Goal: Information Seeking & Learning: Learn about a topic

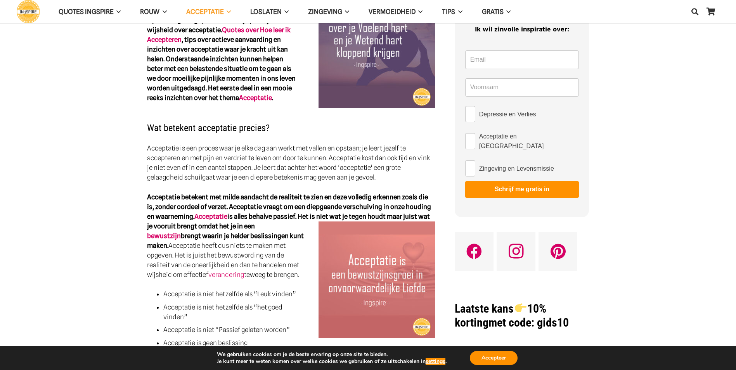
scroll to position [233, 0]
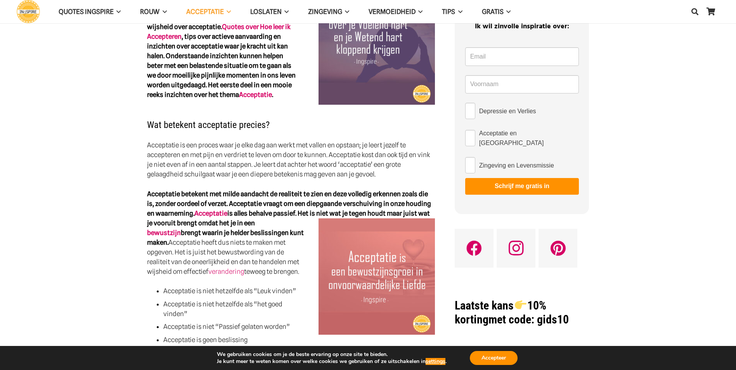
click at [149, 140] on p "Acceptatie is een proces waar je elke dag aan werkt met vallen en opstaan; je l…" at bounding box center [291, 159] width 288 height 39
drag, startPoint x: 146, startPoint y: 129, endPoint x: 292, endPoint y: 127, distance: 146.2
click at [293, 140] on p "Acceptatie is een proces waar je elke dag aan werkt met vallen en opstaan; je l…" at bounding box center [291, 159] width 288 height 39
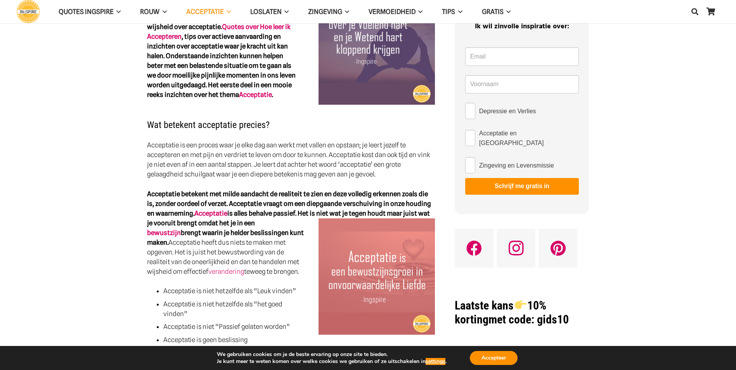
click at [293, 140] on p "Acceptatie is een proces waar je elke dag aan werkt met vallen en opstaan; je l…" at bounding box center [291, 159] width 288 height 39
click at [294, 140] on p "Acceptatie is een proces waar je elke dag aan werkt met vallen en opstaan; je l…" at bounding box center [291, 159] width 288 height 39
click at [297, 140] on p "Acceptatie is een proces waar je elke dag aan werkt met vallen en opstaan; je l…" at bounding box center [291, 159] width 288 height 39
click at [386, 157] on p "Acceptatie is een proces waar je elke dag aan werkt met vallen en opstaan; je l…" at bounding box center [291, 159] width 288 height 39
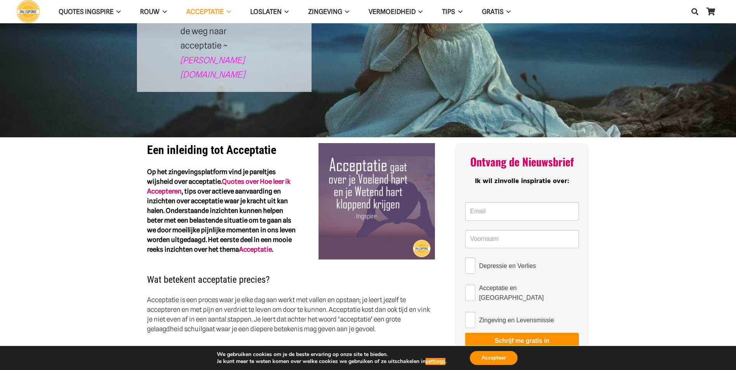
scroll to position [78, 0]
drag, startPoint x: 147, startPoint y: 137, endPoint x: 285, endPoint y: 221, distance: 161.7
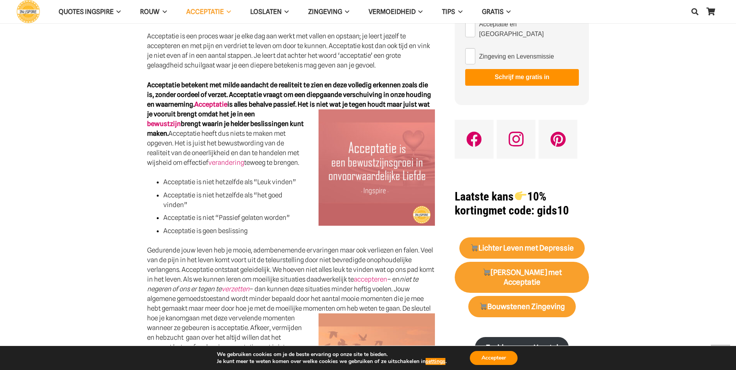
scroll to position [316, 0]
